Goal: Transaction & Acquisition: Download file/media

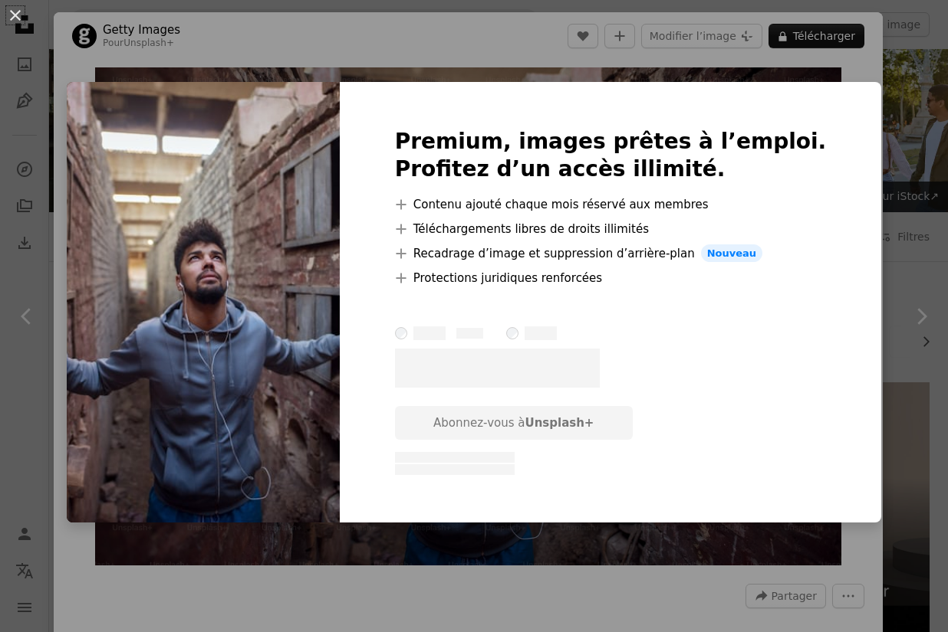
scroll to position [1486, 0]
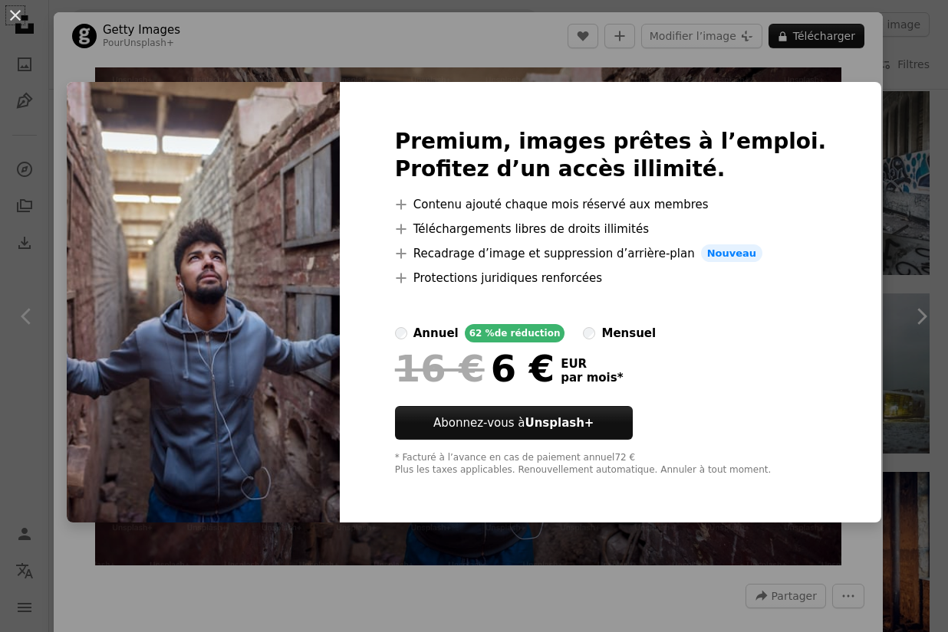
click at [238, 347] on img at bounding box center [203, 303] width 273 height 442
click at [462, 503] on div "Premium, images prêtes à l’emploi. Profitez d’un accès illimité. A plus sign Co…" at bounding box center [611, 303] width 542 height 442
click at [270, 372] on img at bounding box center [203, 303] width 273 height 442
click at [276, 219] on img at bounding box center [203, 303] width 273 height 442
click at [21, 15] on button "An X shape" at bounding box center [15, 15] width 18 height 18
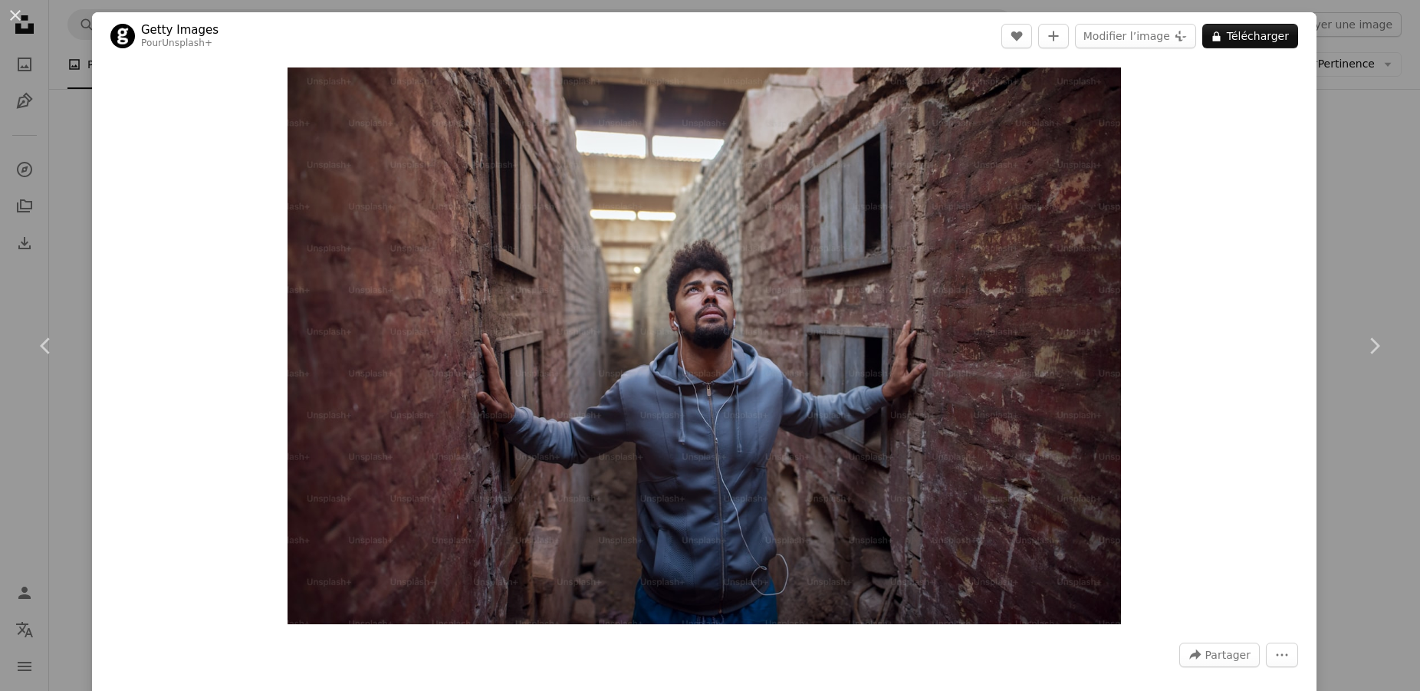
scroll to position [1654, 0]
click at [21, 17] on button "An X shape" at bounding box center [15, 15] width 18 height 18
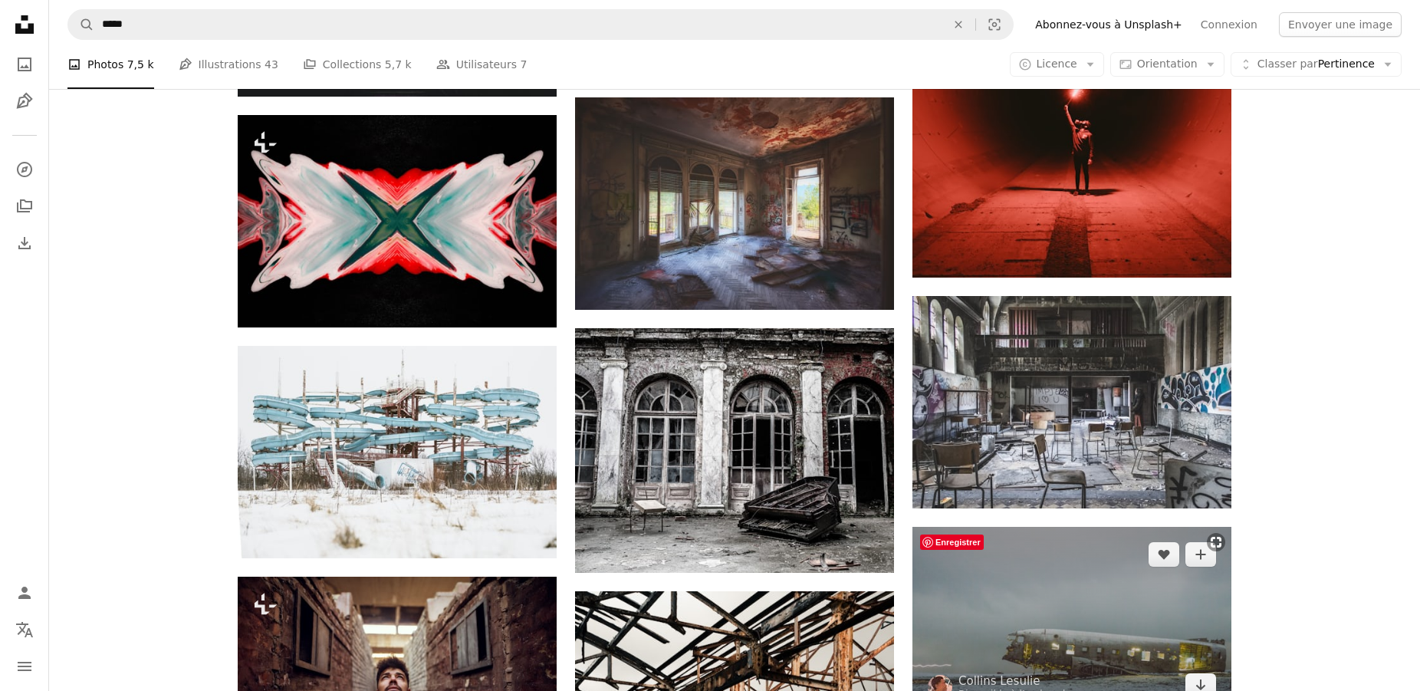
scroll to position [1408, 0]
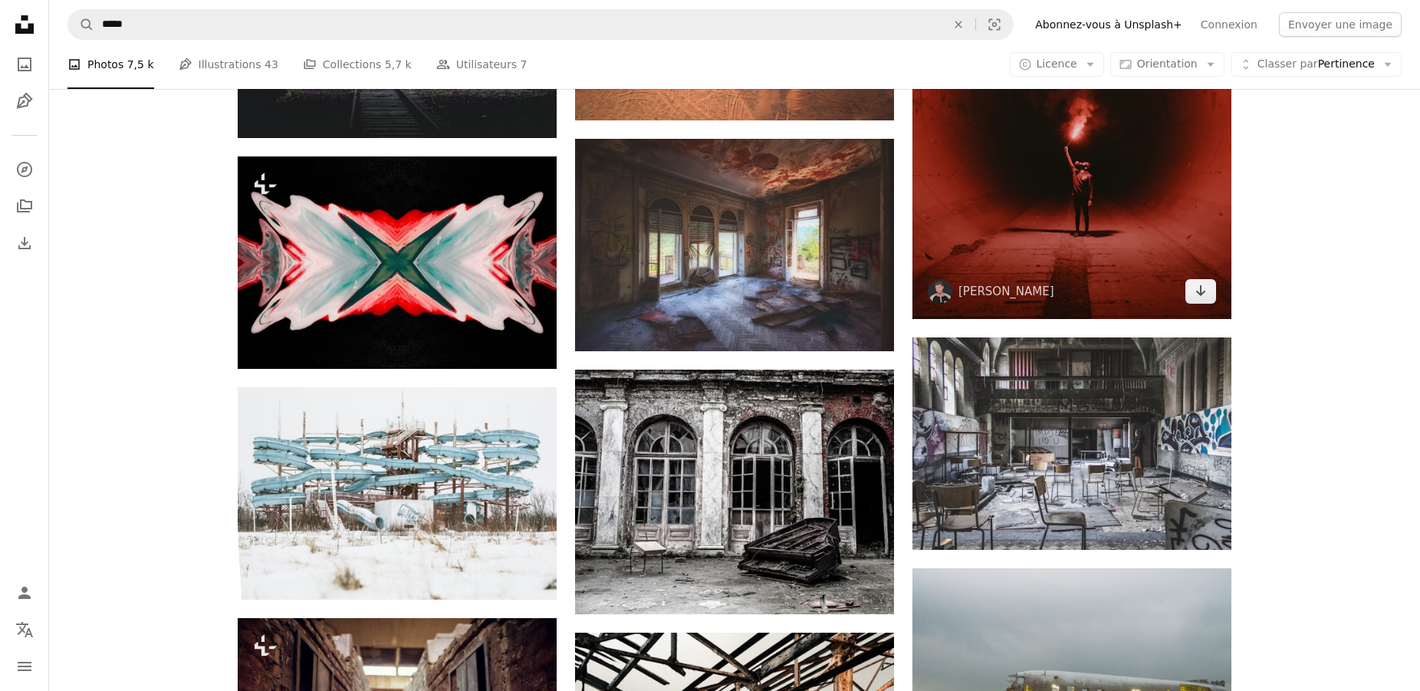
click at [947, 219] on img at bounding box center [1071, 103] width 319 height 432
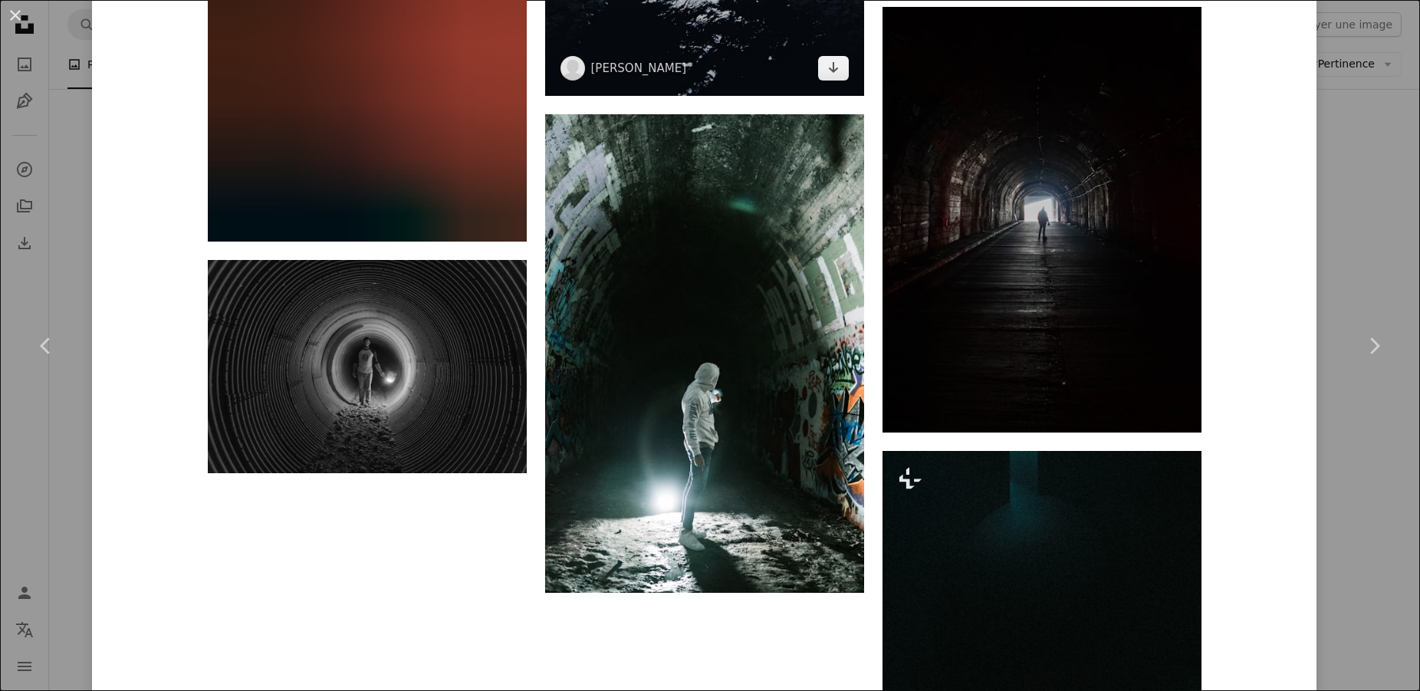
scroll to position [3312, 0]
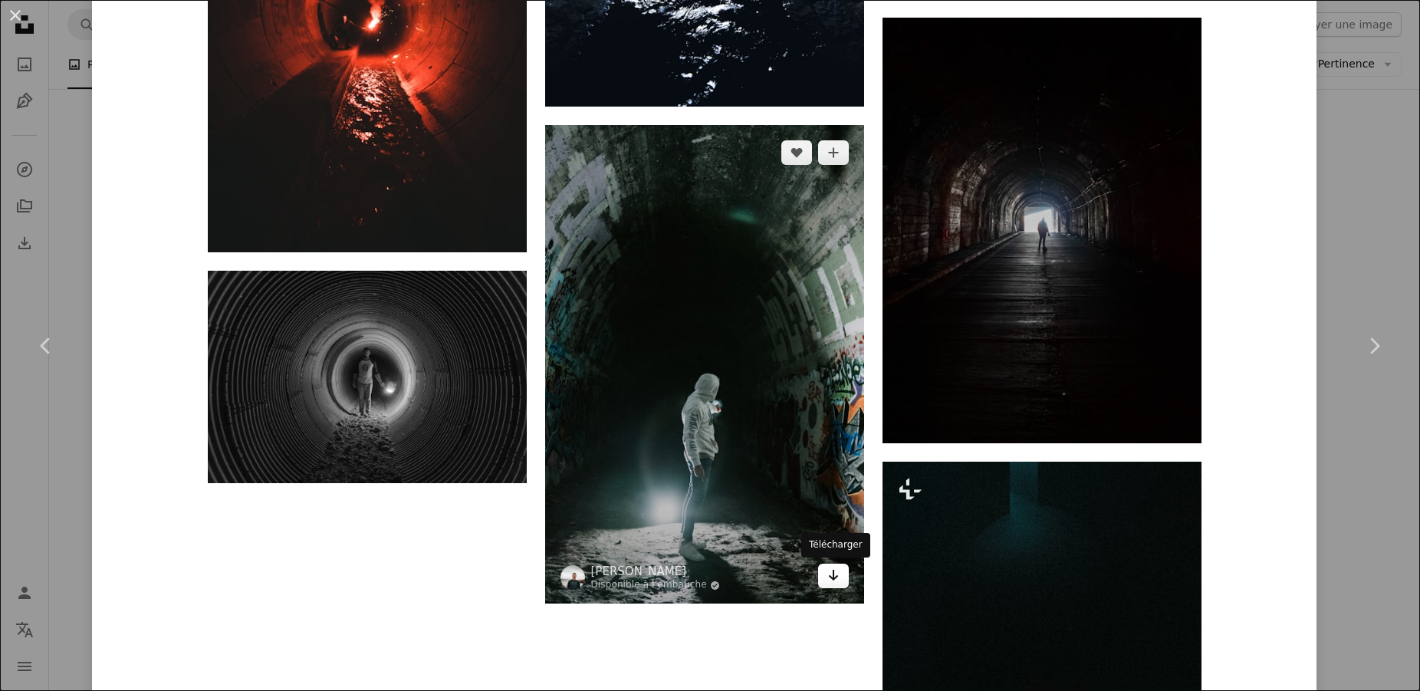
click at [833, 573] on icon "Télécharger" at bounding box center [833, 575] width 10 height 11
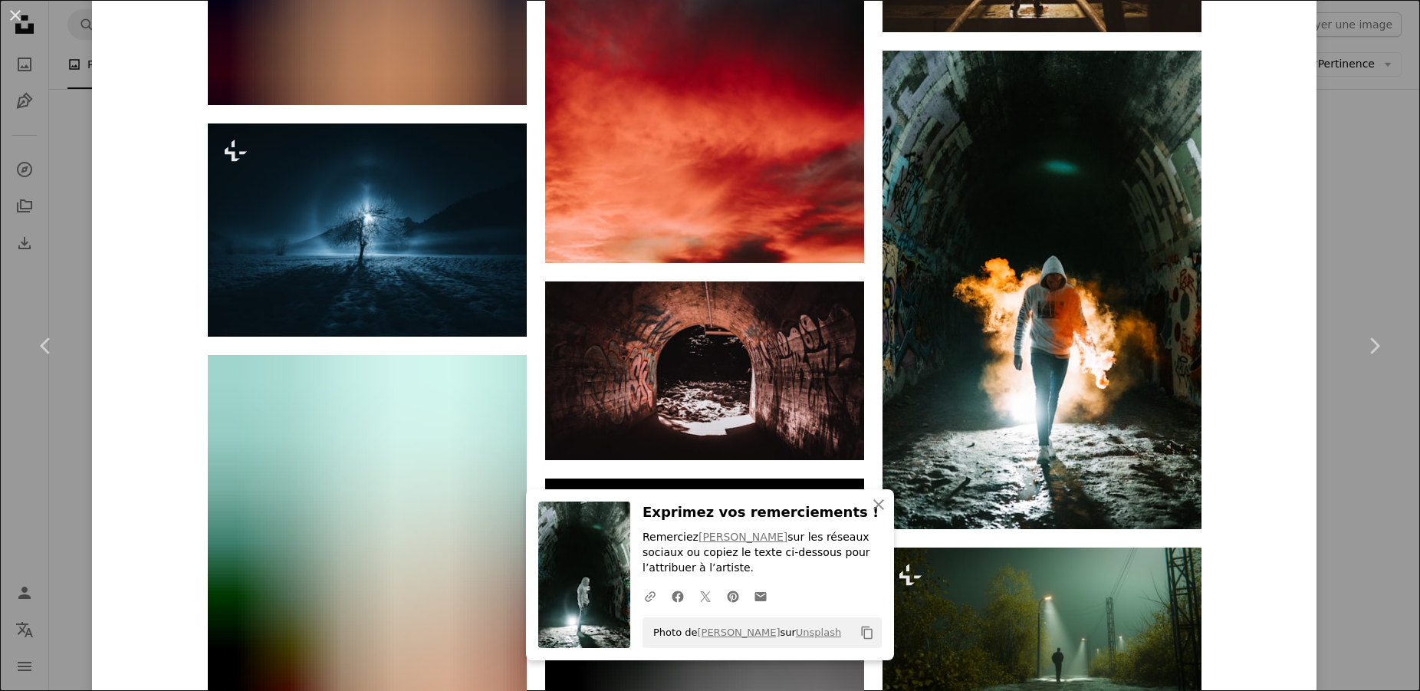
scroll to position [10403, 0]
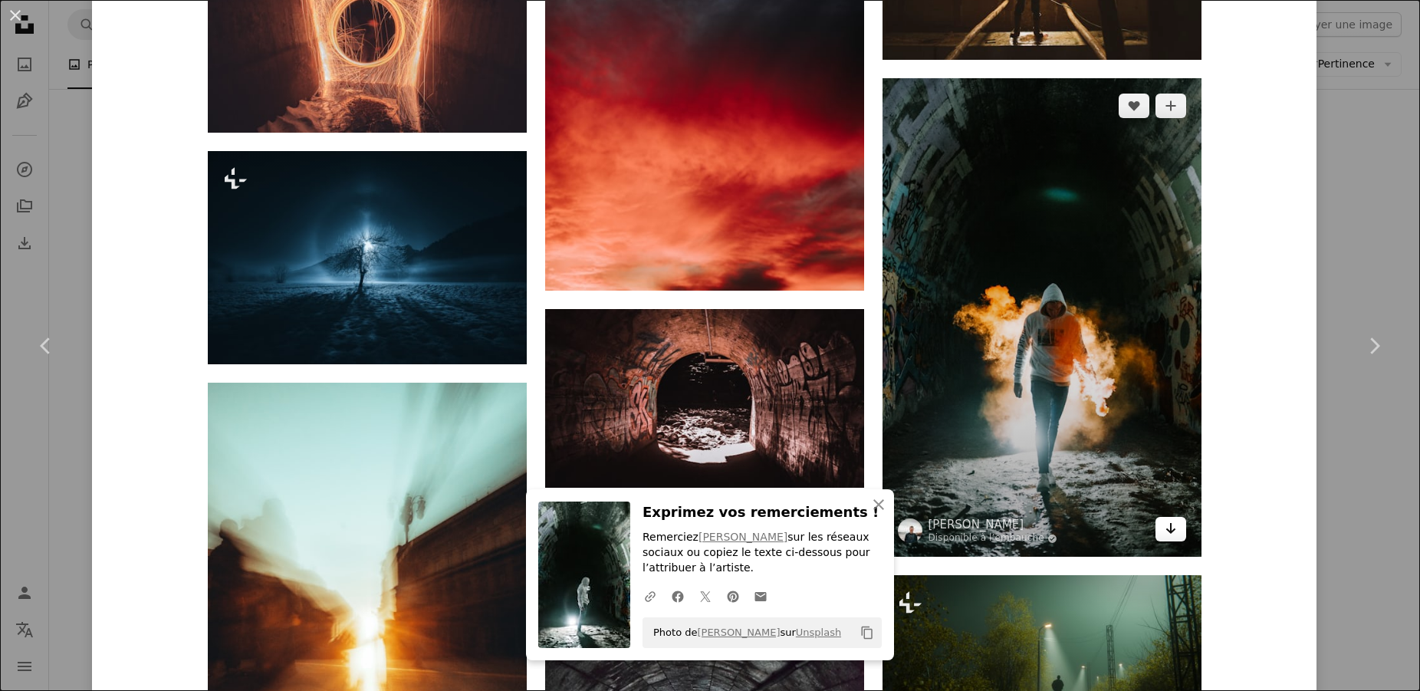
click at [947, 527] on icon "Télécharger" at bounding box center [1170, 528] width 10 height 11
